Goal: Task Accomplishment & Management: Use online tool/utility

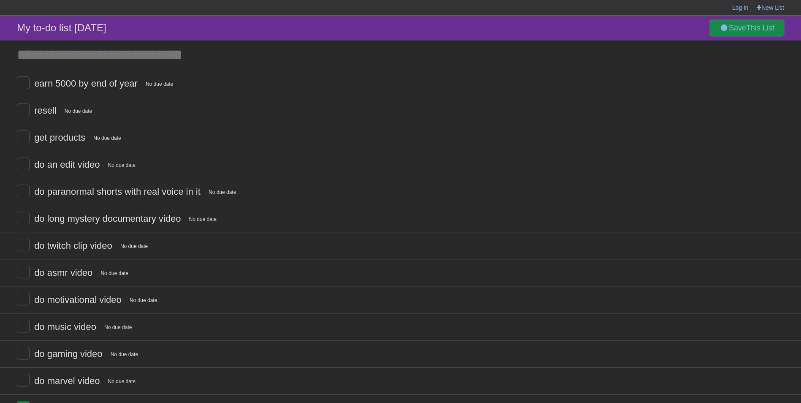
scroll to position [129, 0]
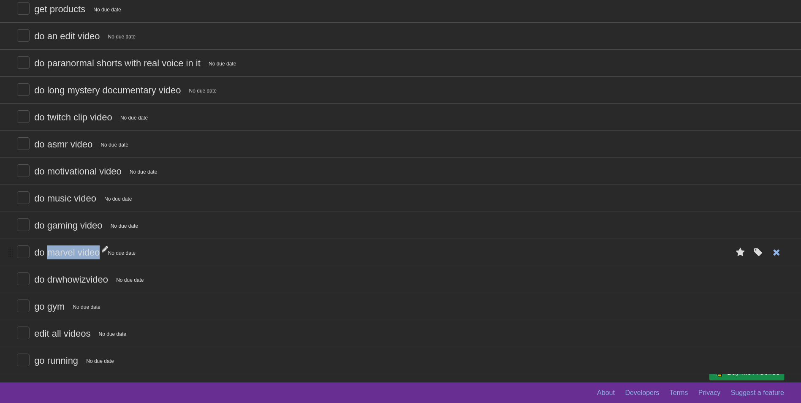
drag, startPoint x: 46, startPoint y: 255, endPoint x: 98, endPoint y: 254, distance: 51.1
click at [98, 254] on span "do marvel video" at bounding box center [68, 252] width 68 height 11
click at [234, 256] on form "do marvel video No due date White Red Blue Green Purple Orange" at bounding box center [401, 252] width 768 height 14
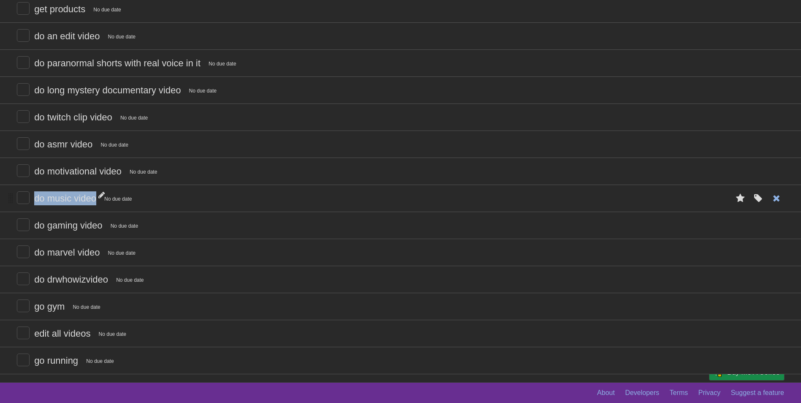
drag, startPoint x: 35, startPoint y: 198, endPoint x: 95, endPoint y: 200, distance: 60.4
click at [95, 200] on span "do music video" at bounding box center [66, 198] width 64 height 11
click at [231, 200] on form "**********" at bounding box center [401, 198] width 768 height 14
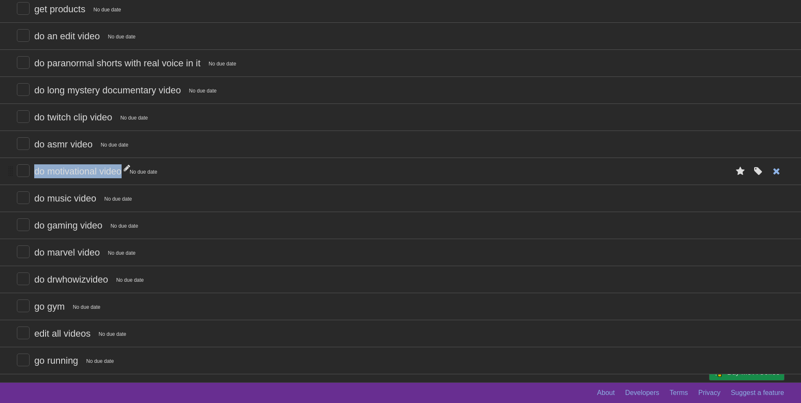
drag, startPoint x: 34, startPoint y: 172, endPoint x: 123, endPoint y: 172, distance: 88.7
click at [123, 172] on span "do motivational video" at bounding box center [79, 171] width 90 height 11
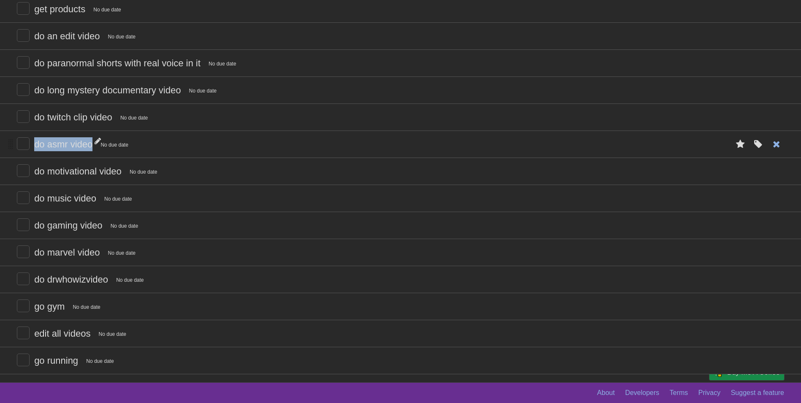
drag, startPoint x: 34, startPoint y: 147, endPoint x: 92, endPoint y: 147, distance: 57.9
click at [92, 147] on form "do asmr video No due date White Red Blue Green Purple Orange" at bounding box center [401, 144] width 768 height 14
drag, startPoint x: 92, startPoint y: 147, endPoint x: 36, endPoint y: 119, distance: 62.2
click at [36, 119] on span "do twitch clip video" at bounding box center [74, 117] width 80 height 11
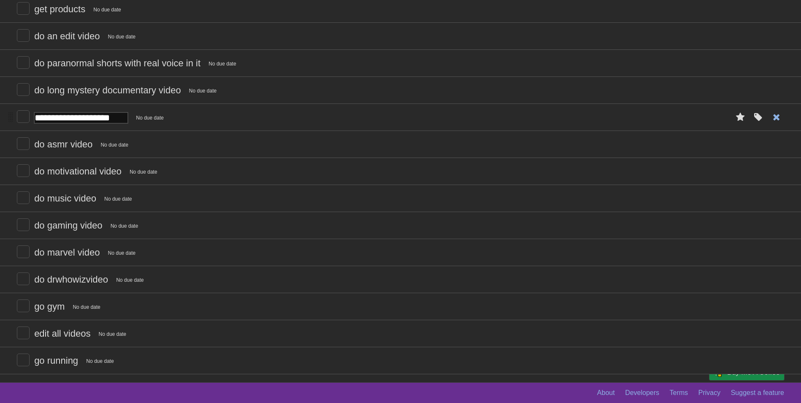
click at [4, 122] on li "**********" at bounding box center [400, 116] width 801 height 27
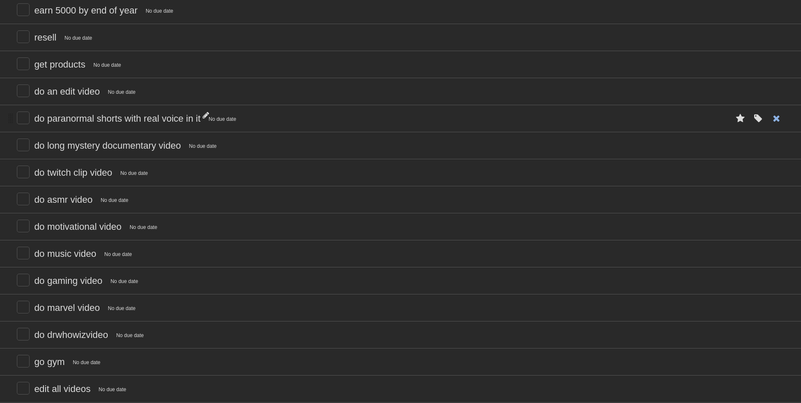
scroll to position [84, 0]
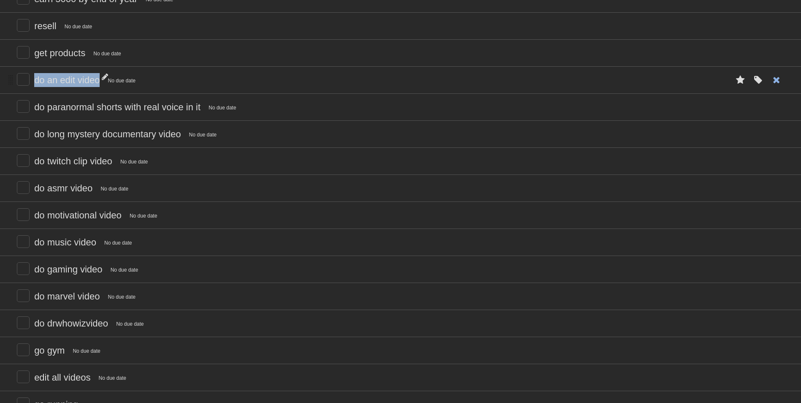
drag, startPoint x: 35, startPoint y: 81, endPoint x: 98, endPoint y: 78, distance: 63.0
click at [98, 78] on span "do an edit video" at bounding box center [68, 80] width 68 height 11
click at [32, 109] on form "do paranormal shorts with real voice in it No due date White Red Blue Green Pur…" at bounding box center [401, 107] width 768 height 14
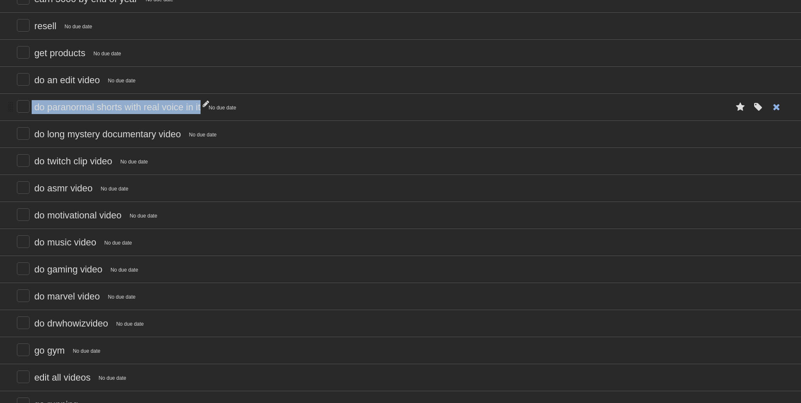
drag, startPoint x: 33, startPoint y: 107, endPoint x: 201, endPoint y: 109, distance: 168.5
click at [201, 109] on form "do paranormal shorts with real voice in it No due date White Red Blue Green Pur…" at bounding box center [401, 107] width 768 height 14
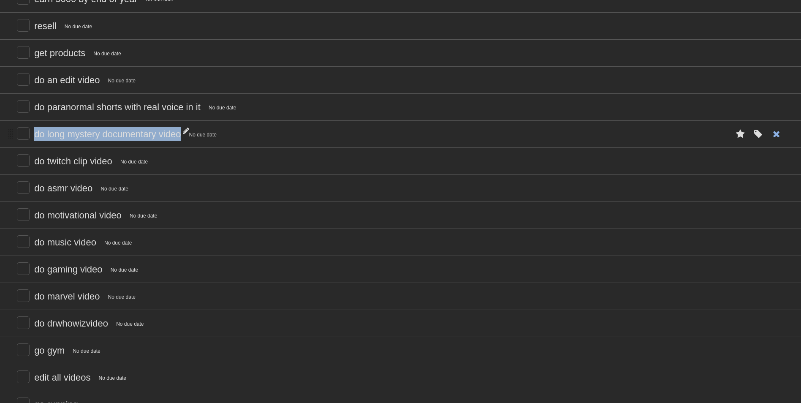
drag, startPoint x: 33, startPoint y: 136, endPoint x: 182, endPoint y: 135, distance: 149.1
click at [182, 135] on form "do long mystery documentary video No due date White Red Blue Green Purple Orange" at bounding box center [401, 134] width 768 height 14
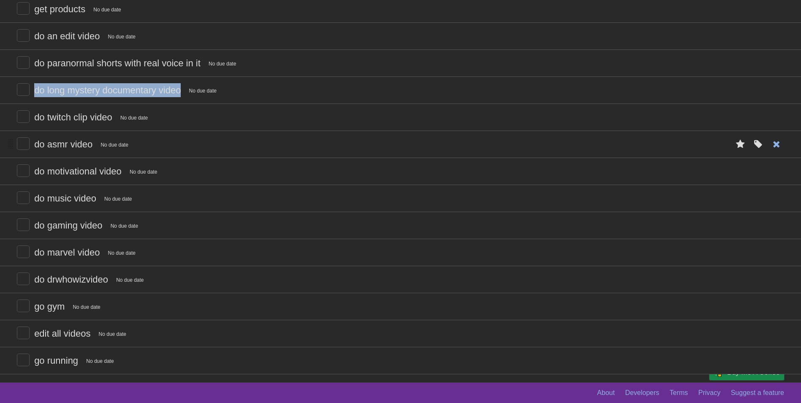
scroll to position [129, 0]
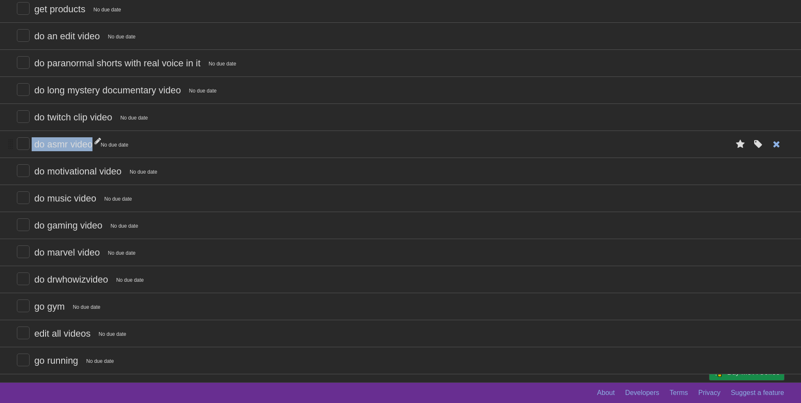
drag, startPoint x: 33, startPoint y: 143, endPoint x: 93, endPoint y: 143, distance: 60.0
click at [93, 143] on form "do asmr video No due date White Red Blue Green Purple Orange" at bounding box center [401, 144] width 768 height 14
drag, startPoint x: 93, startPoint y: 143, endPoint x: 34, endPoint y: 170, distance: 64.3
click at [34, 170] on span "do motivational video" at bounding box center [79, 171] width 90 height 11
click at [269, 168] on form "**********" at bounding box center [401, 171] width 768 height 14
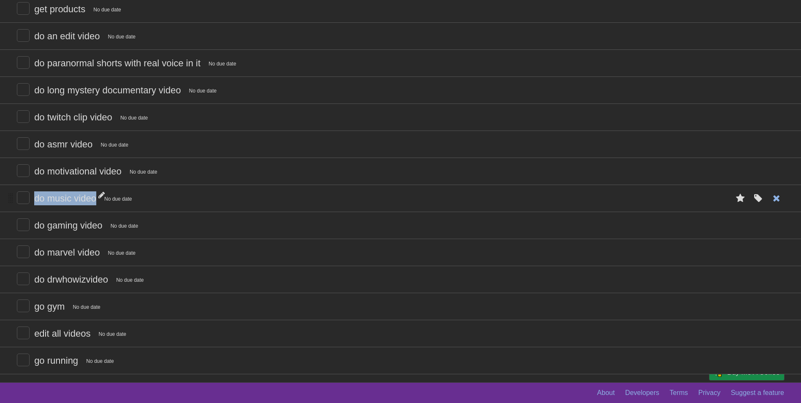
drag, startPoint x: 35, startPoint y: 198, endPoint x: 97, endPoint y: 201, distance: 62.1
click at [97, 201] on span "do music video" at bounding box center [66, 198] width 64 height 11
click at [196, 194] on form "**********" at bounding box center [401, 198] width 768 height 14
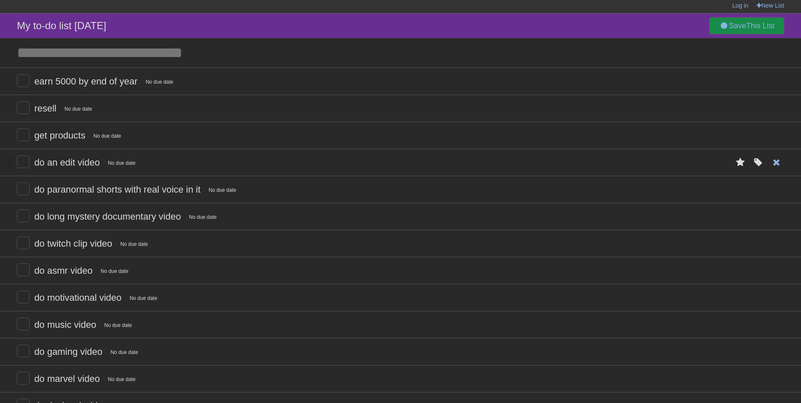
scroll to position [0, 0]
